Goal: Task Accomplishment & Management: Manage account settings

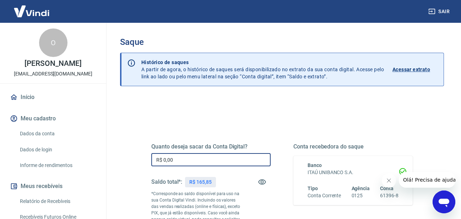
click at [191, 157] on input "R$ 0,00" at bounding box center [210, 159] width 119 height 13
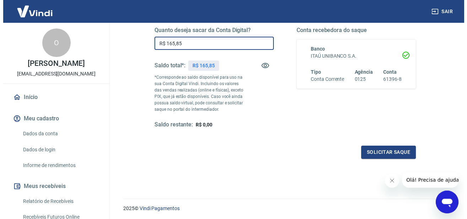
scroll to position [139, 0]
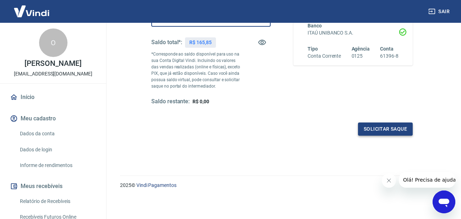
type input "R$ 165,85"
click at [377, 130] on button "Solicitar saque" at bounding box center [385, 128] width 55 height 13
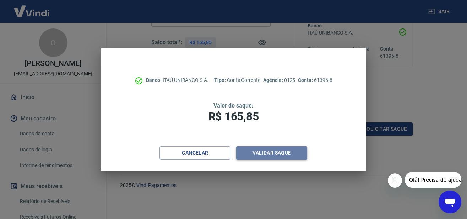
click at [288, 155] on button "Validar saque" at bounding box center [271, 152] width 71 height 13
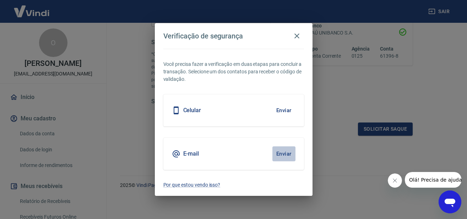
click at [283, 151] on button "Enviar" at bounding box center [284, 153] width 23 height 15
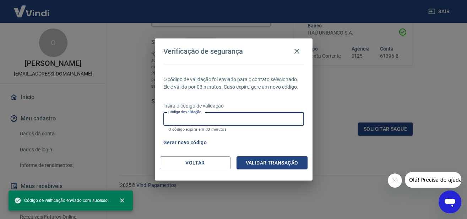
click at [210, 122] on input "Código de validação" at bounding box center [234, 118] width 141 height 13
paste input "256609"
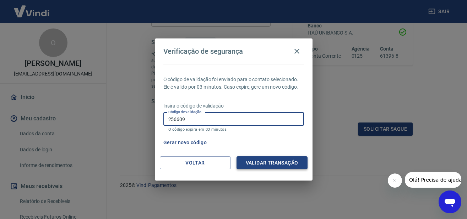
type input "256609"
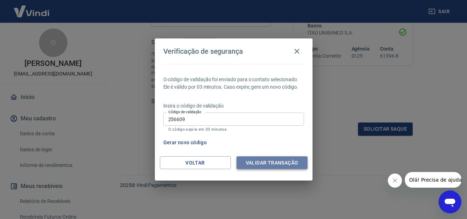
click at [274, 160] on button "Validar transação" at bounding box center [272, 162] width 71 height 13
